Goal: Task Accomplishment & Management: Complete application form

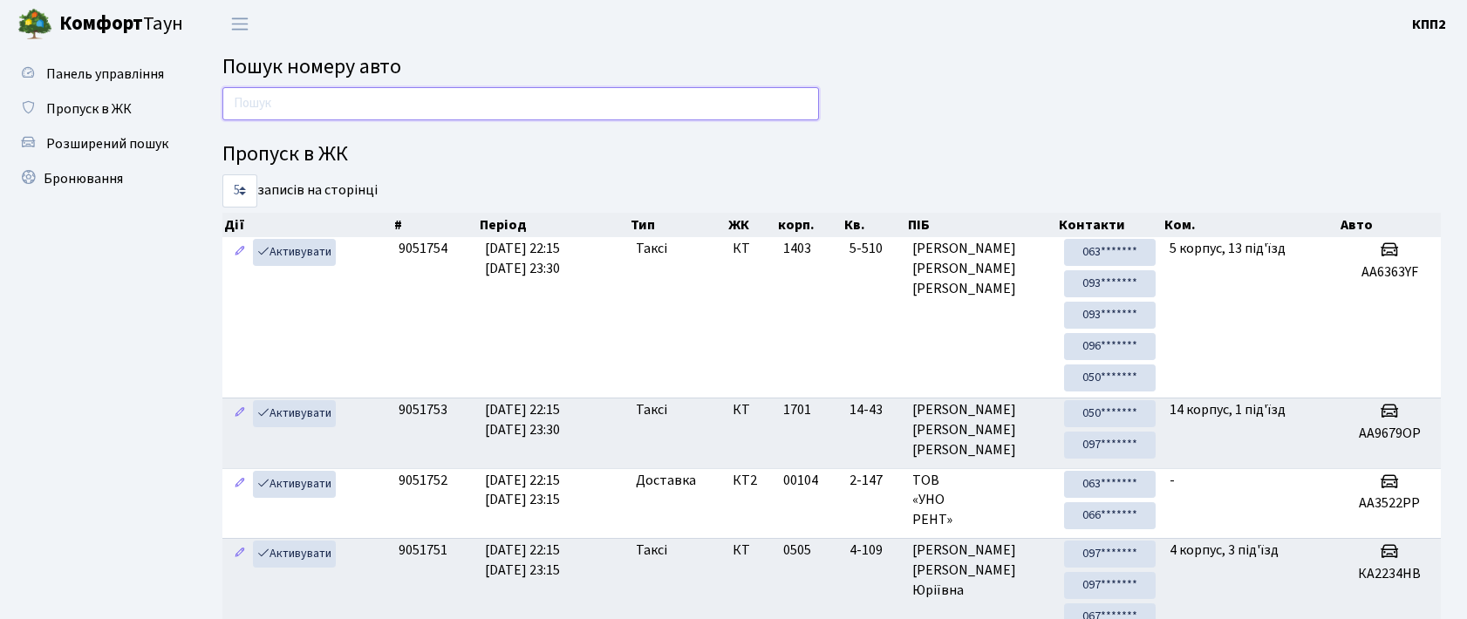
scroll to position [31, 0]
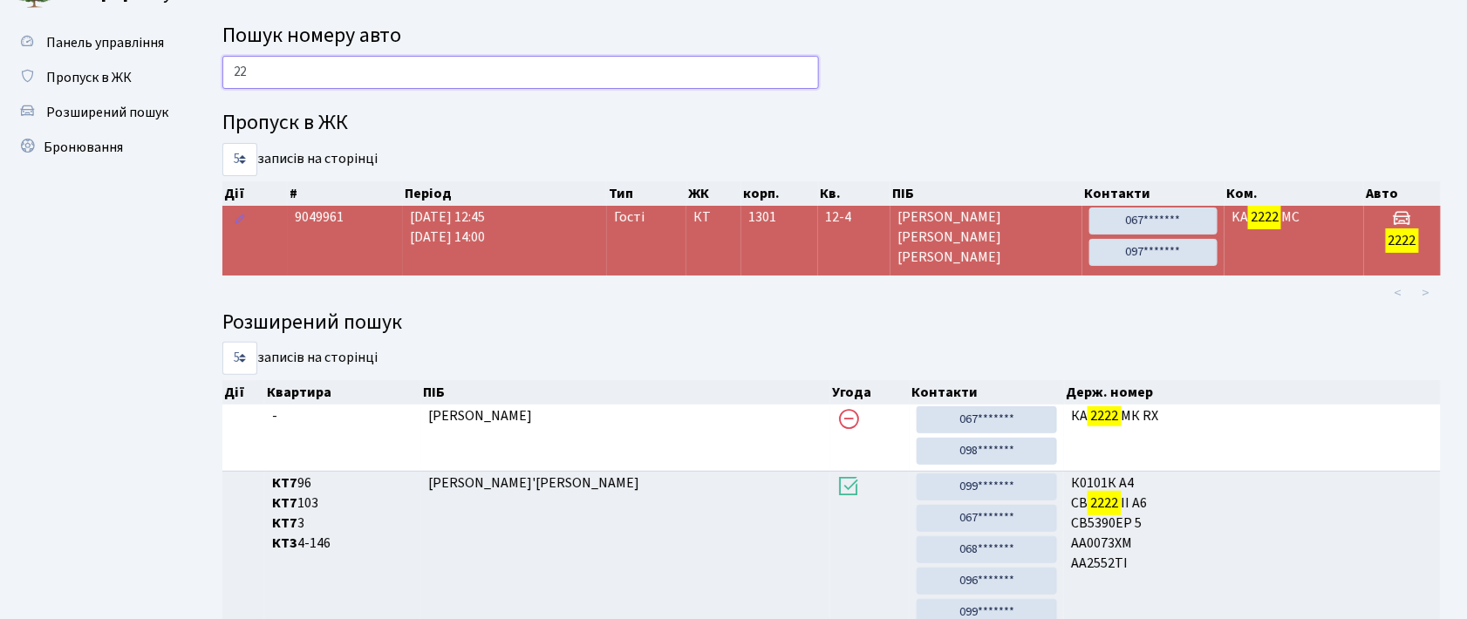
type input "2"
